Goal: Task Accomplishment & Management: Use online tool/utility

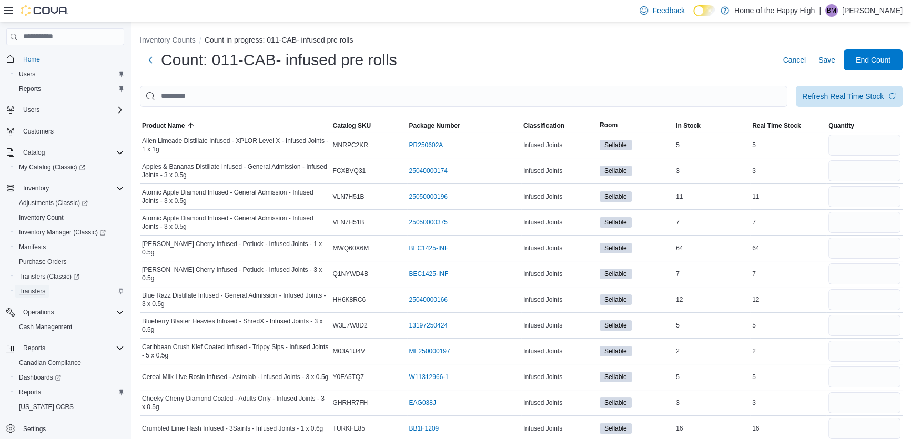
click at [41, 291] on span "Transfers" at bounding box center [32, 291] width 26 height 8
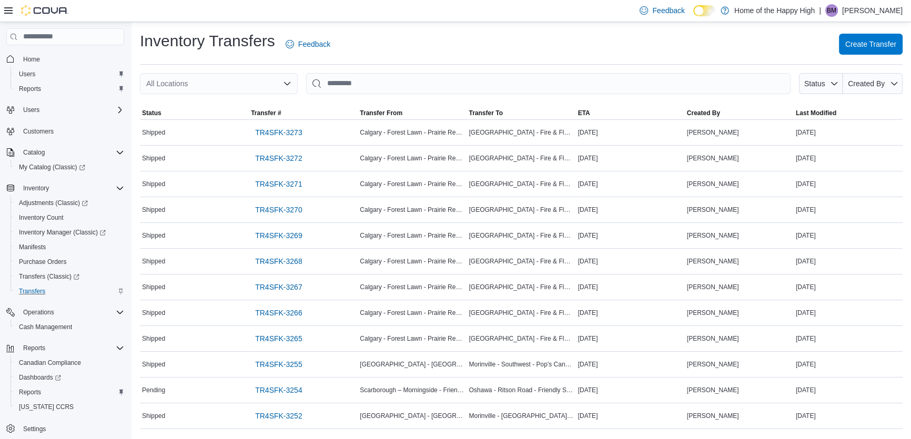
click at [182, 74] on div "All Locations" at bounding box center [219, 83] width 158 height 21
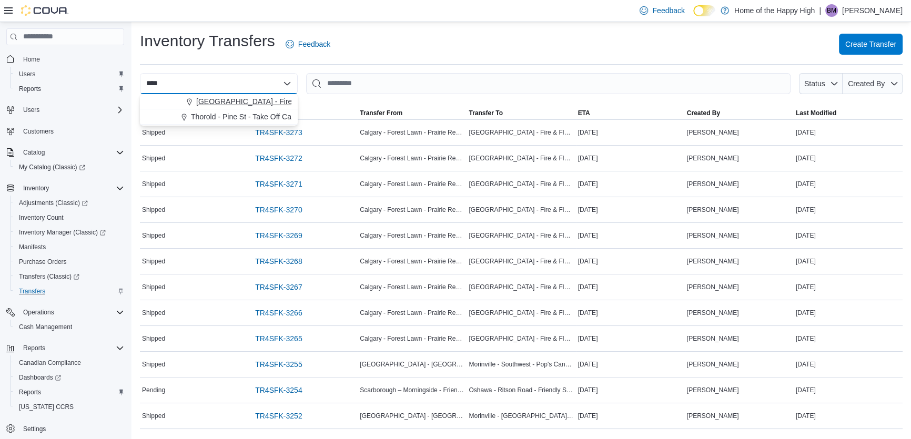
type input "****"
click at [241, 97] on span "[GEOGRAPHIC_DATA] - Fire & Flower" at bounding box center [259, 101] width 127 height 11
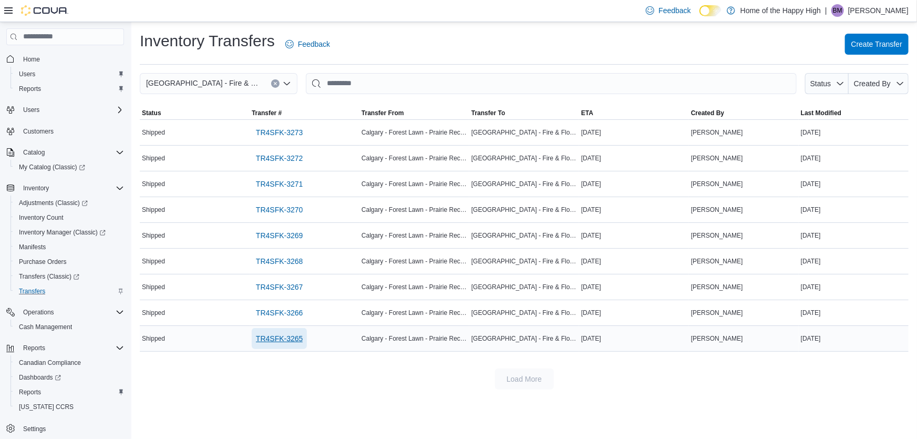
click at [288, 341] on span "TR4SFK-3265" at bounding box center [279, 338] width 47 height 11
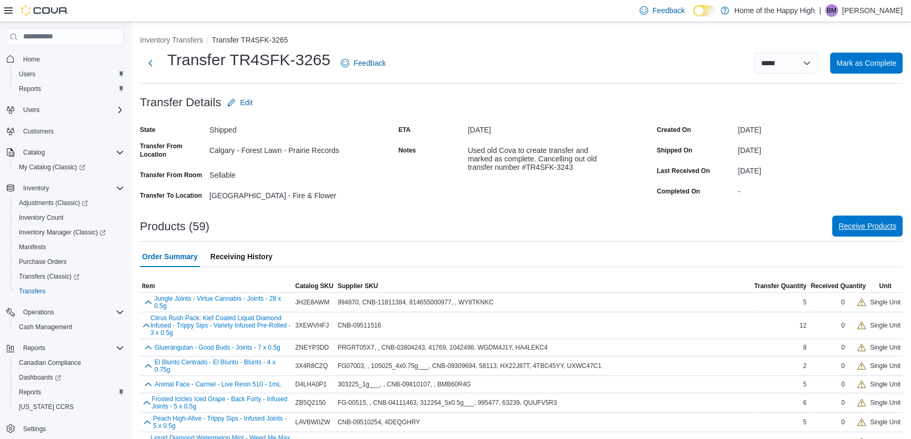
click at [888, 226] on span "Receive Products" at bounding box center [867, 226] width 58 height 11
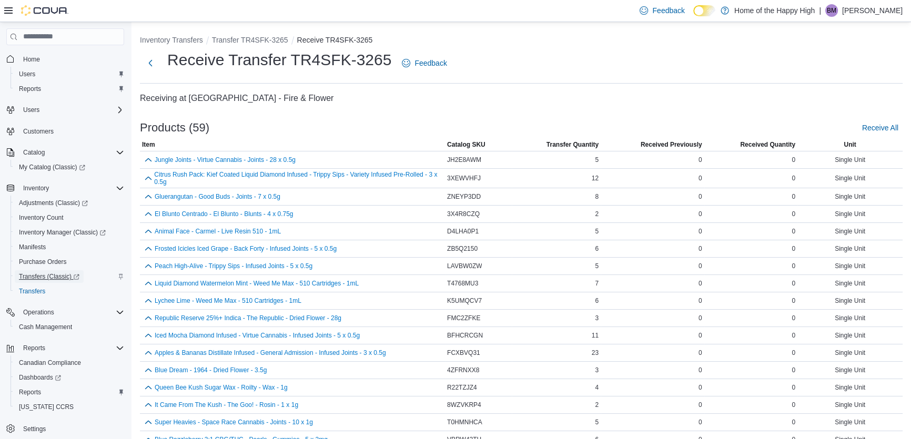
click at [57, 272] on span "Transfers (Classic)" at bounding box center [49, 276] width 60 height 8
